Goal: Information Seeking & Learning: Find specific page/section

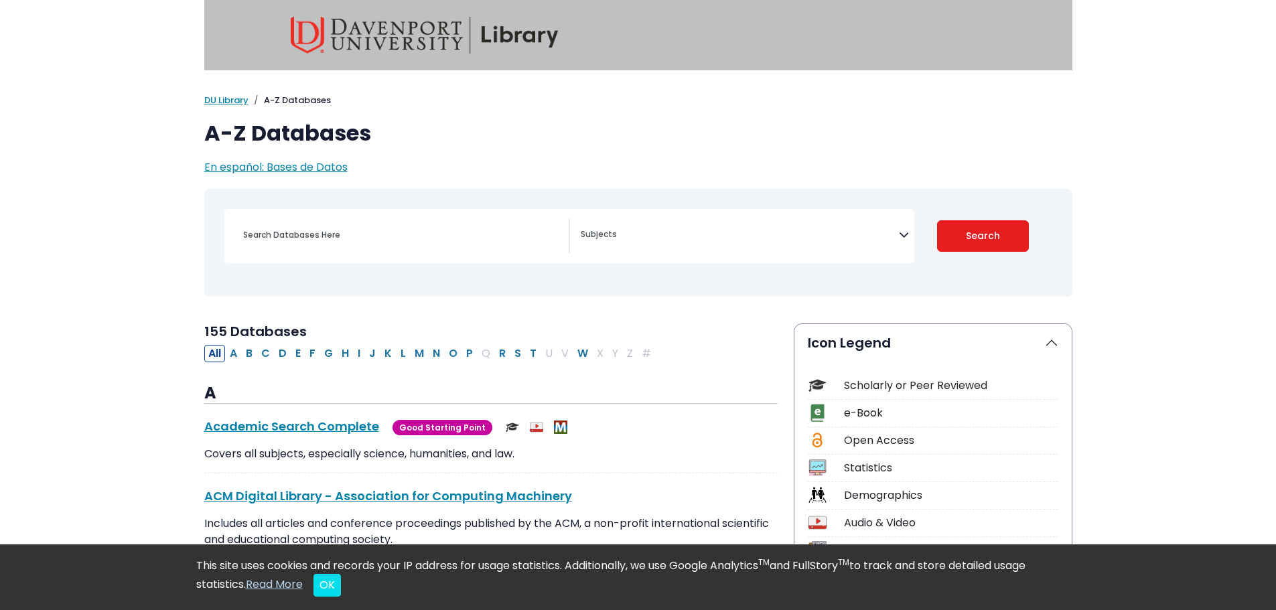
select select "Database Subject Filter"
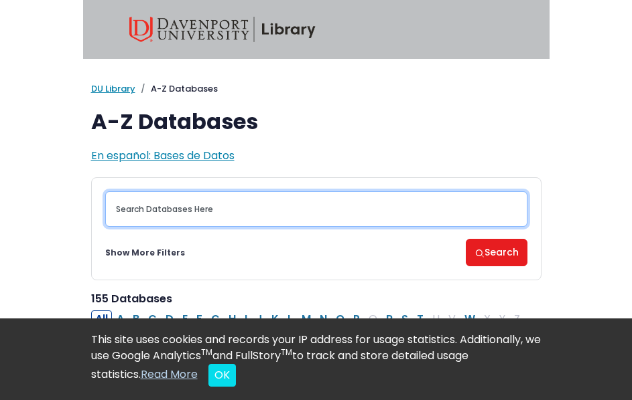
click at [229, 207] on input "Search database by title or keyword" at bounding box center [316, 209] width 422 height 35
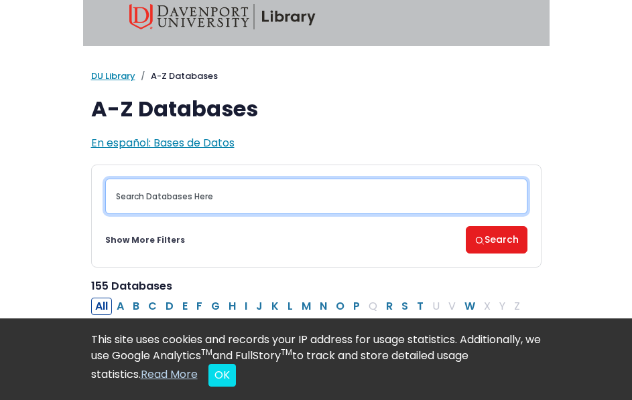
scroll to position [156, 0]
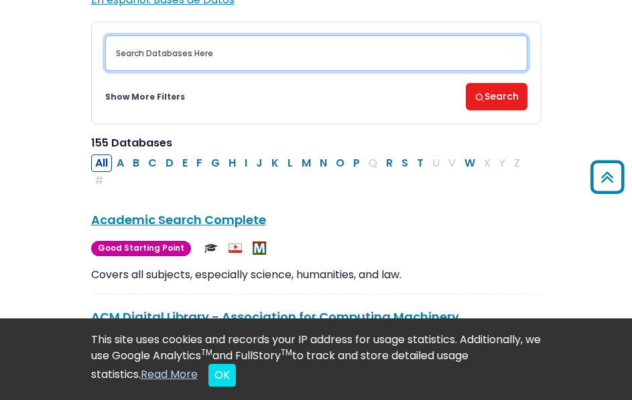
click at [223, 48] on input "Search database by title or keyword" at bounding box center [316, 52] width 422 height 35
type input "pro"
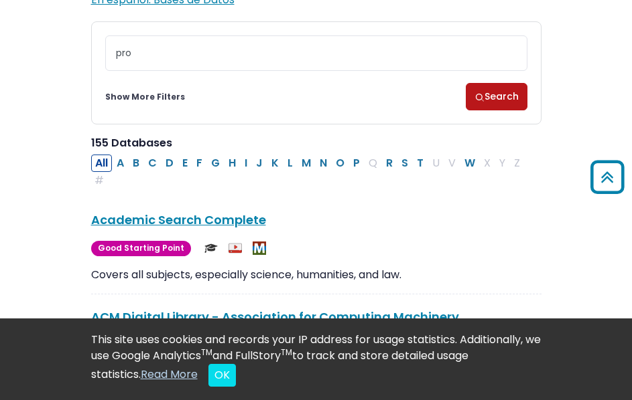
click at [486, 94] on button "Search" at bounding box center [496, 96] width 62 height 27
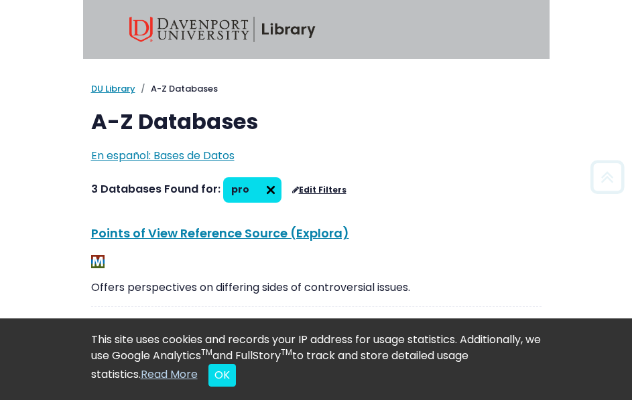
click at [269, 190] on img at bounding box center [270, 189] width 21 height 21
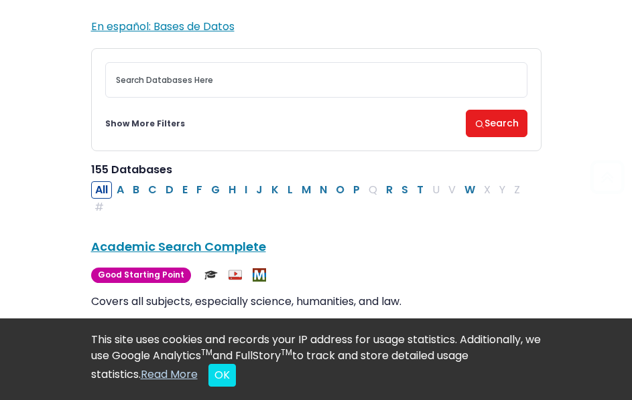
scroll to position [156, 0]
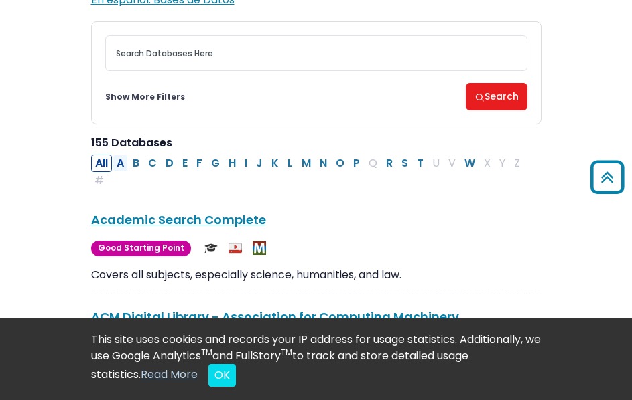
click at [115, 161] on button "A" at bounding box center [120, 163] width 15 height 17
click at [356, 161] on button "P" at bounding box center [356, 163] width 15 height 17
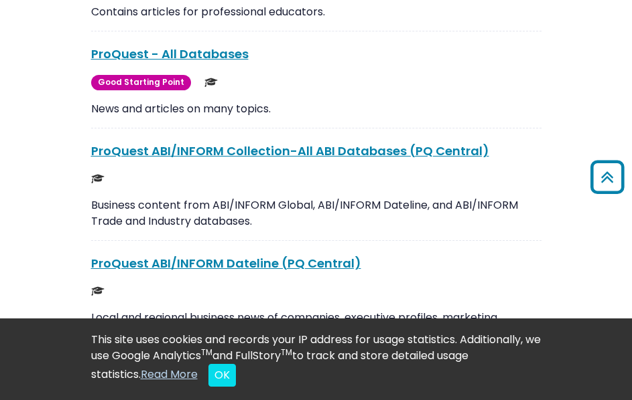
scroll to position [938, 0]
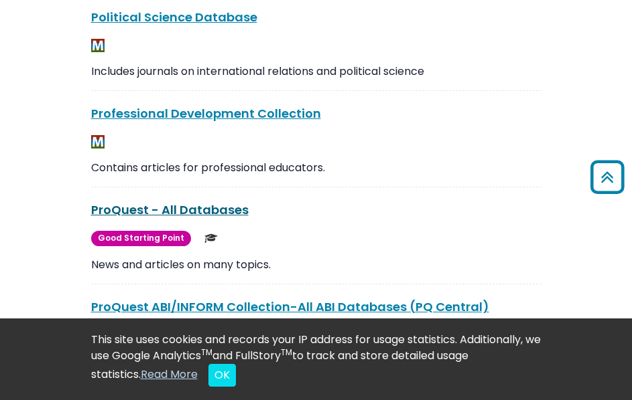
click at [201, 209] on link "ProQuest - All Databases This link opens in a new window" at bounding box center [169, 210] width 157 height 17
